Goal: Task Accomplishment & Management: Manage account settings

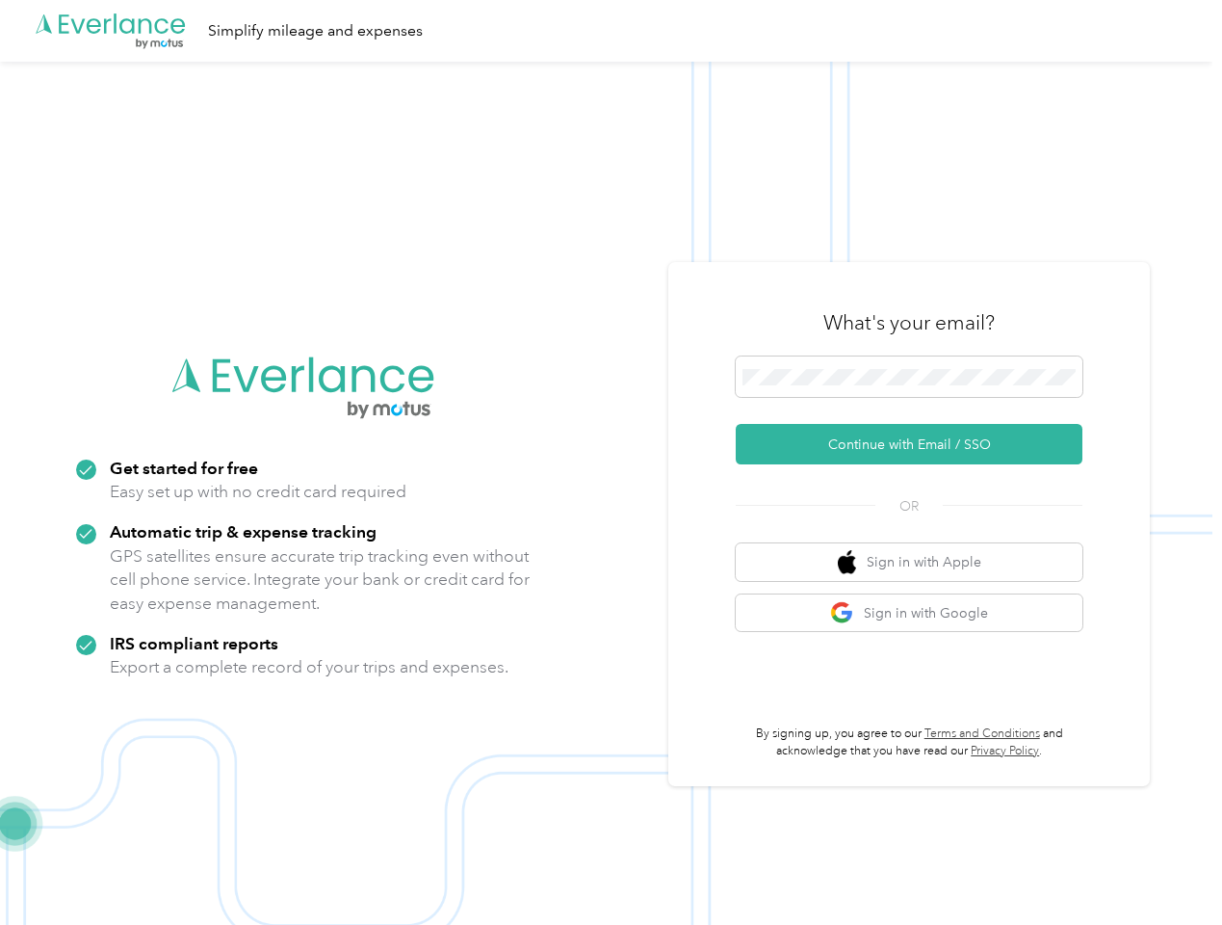
click at [611, 462] on img at bounding box center [606, 524] width 1213 height 925
click at [611, 31] on div ".cls-1 { fill: #00adee; } .cls-2 { fill: #fff; } .cls-3 { fill: #707372; } .cls…" at bounding box center [606, 31] width 1213 height 62
click at [917, 444] on button "Continue with Email / SSO" at bounding box center [909, 444] width 347 height 40
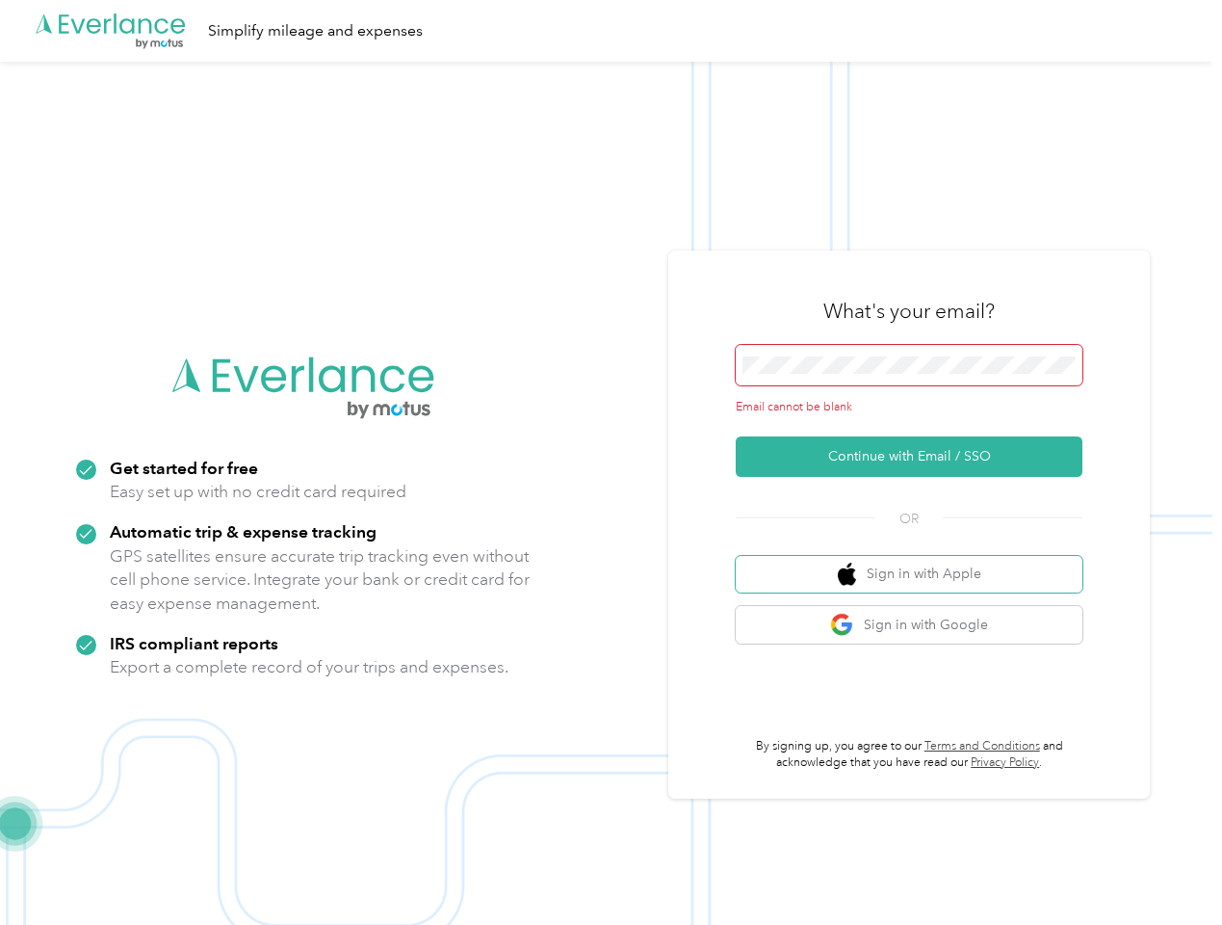
click at [917, 562] on button "Sign in with Apple" at bounding box center [909, 575] width 347 height 38
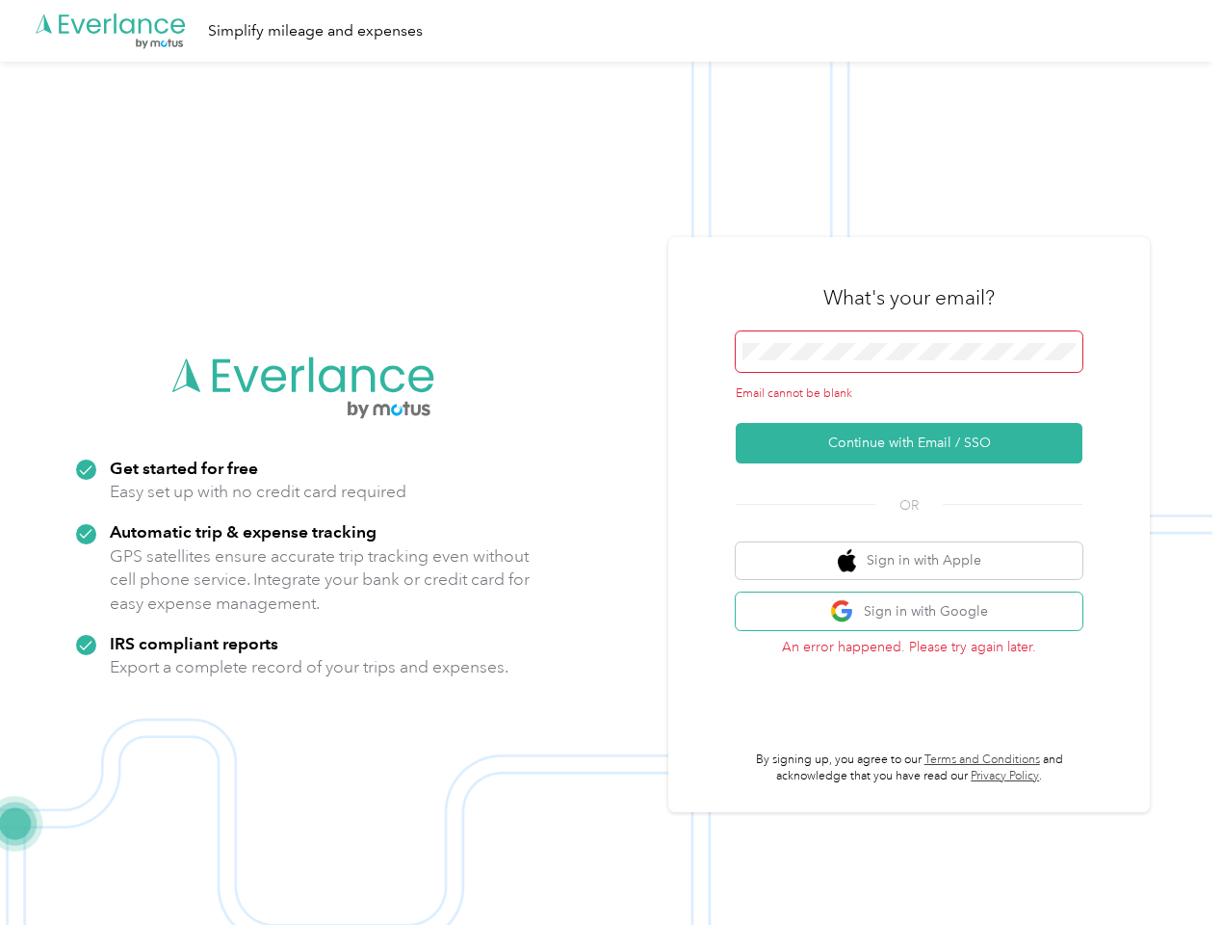
click at [917, 613] on button "Sign in with Google" at bounding box center [909, 611] width 347 height 38
